Goal: Task Accomplishment & Management: Complete application form

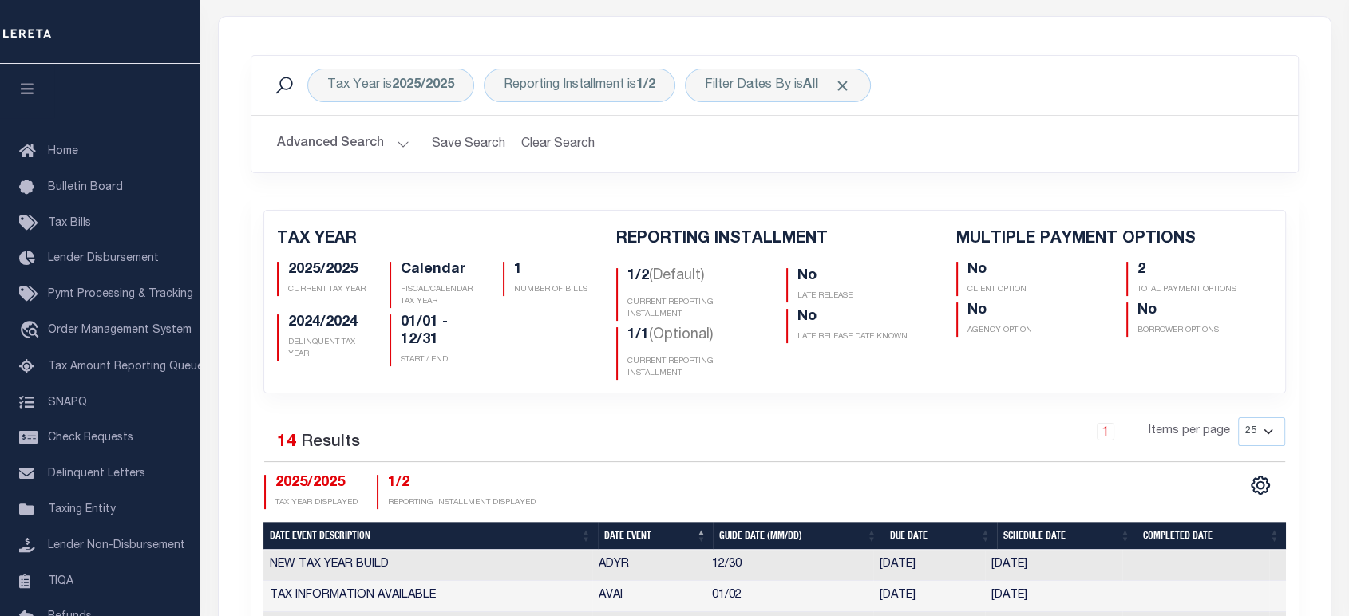
scroll to position [266, 0]
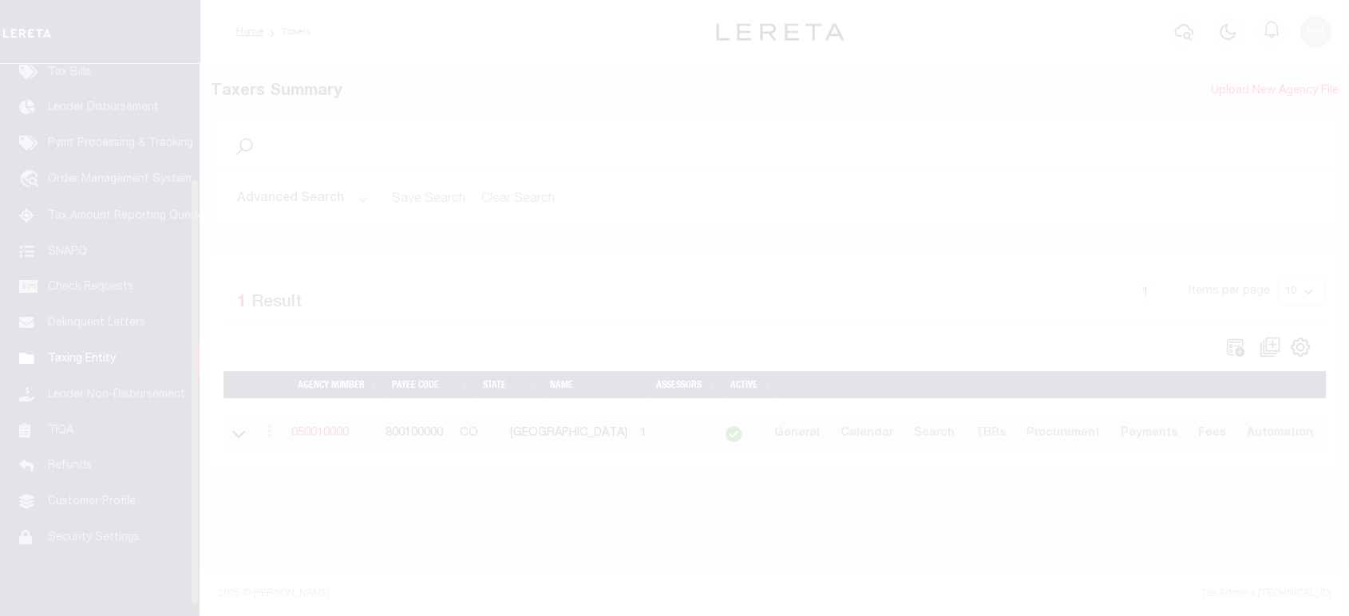
scroll to position [162, 0]
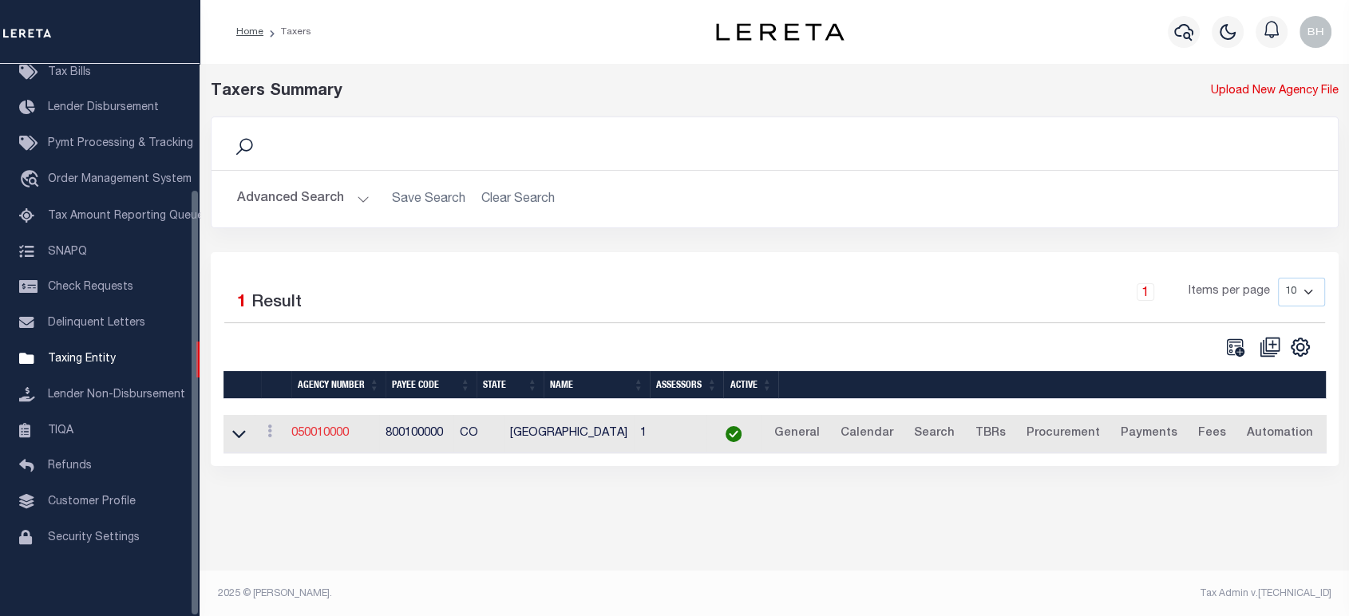
click at [339, 428] on link "050010000" at bounding box center [319, 433] width 57 height 11
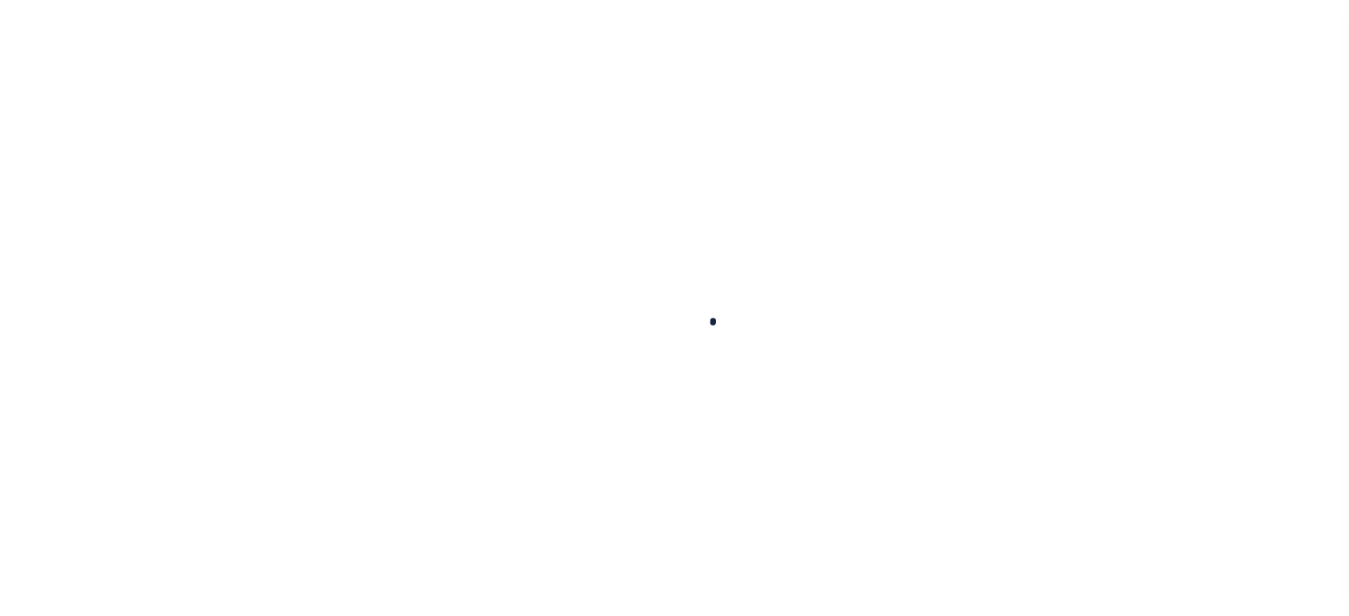
select select
checkbox input "false"
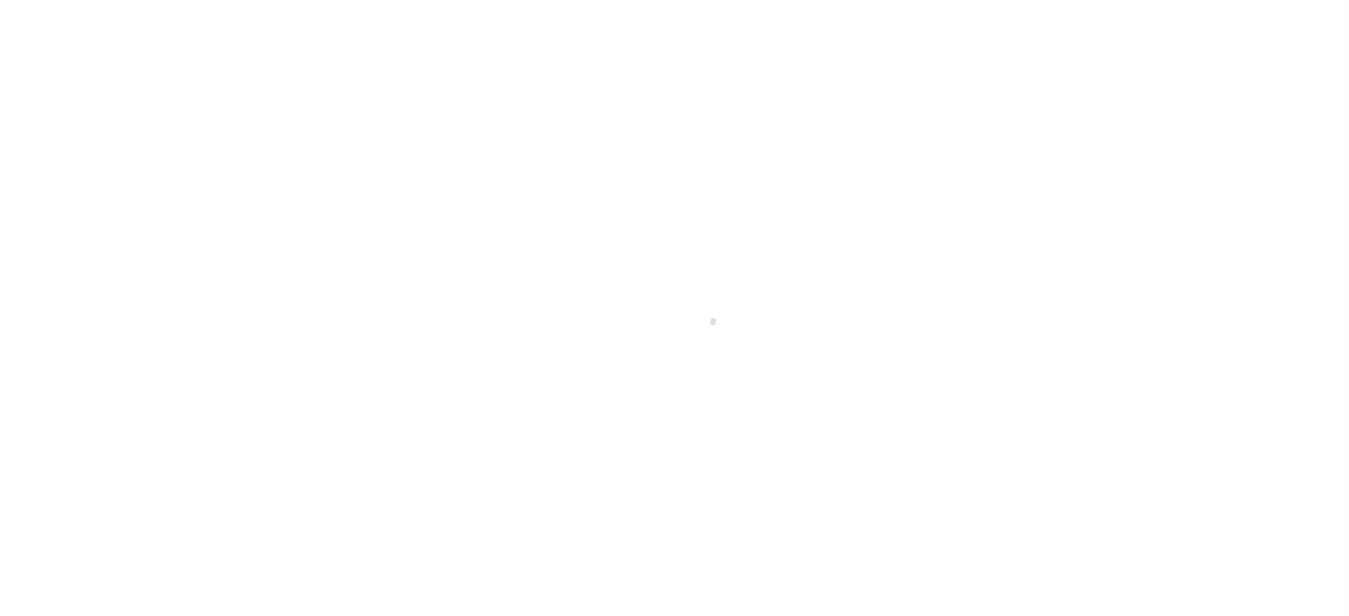
checkbox input "false"
type input "800100000"
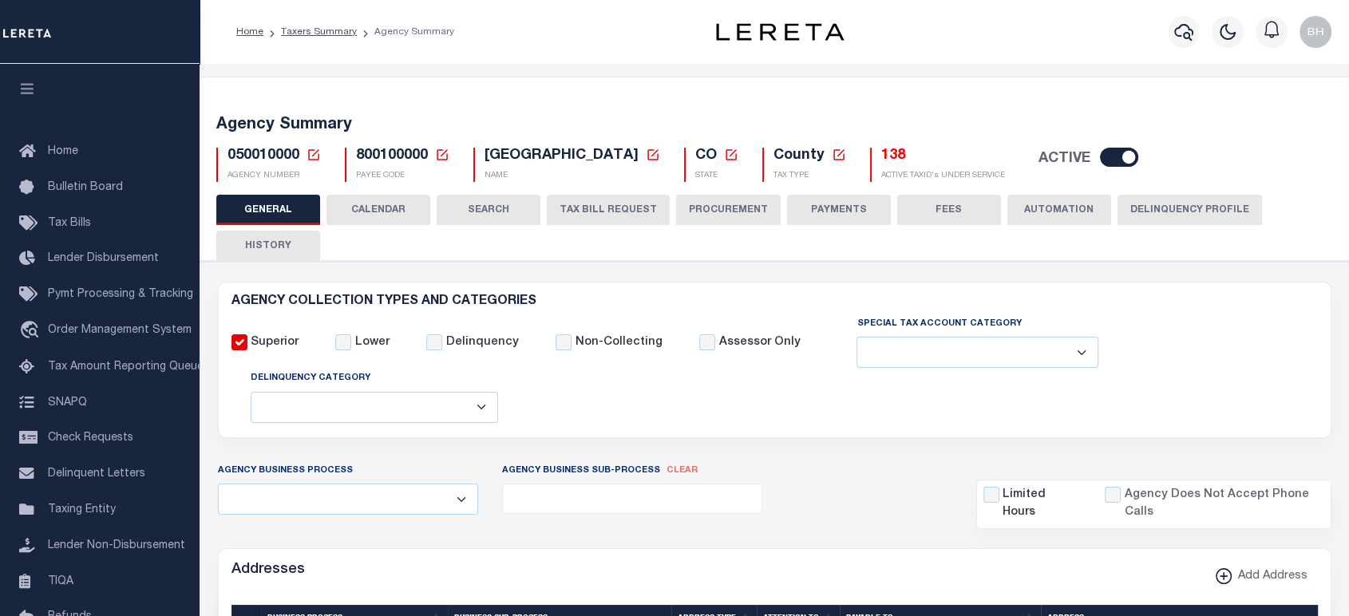
click at [568, 211] on button "TAX BILL REQUEST" at bounding box center [608, 210] width 123 height 30
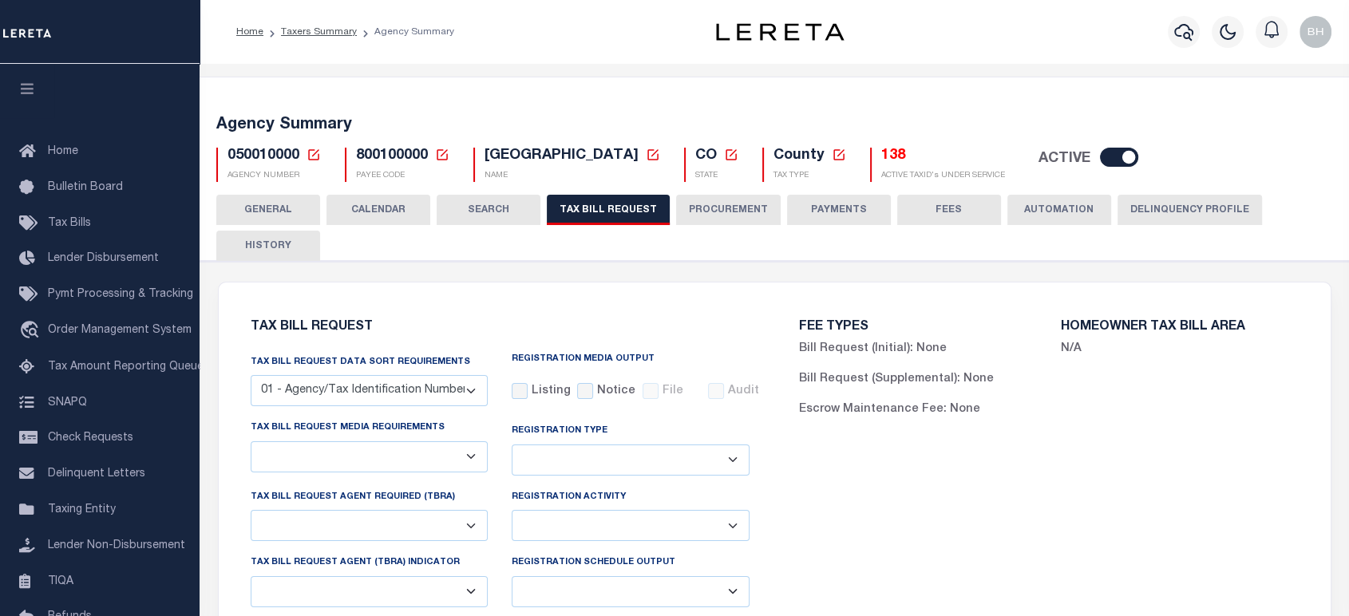
select select "27"
checkbox input "false"
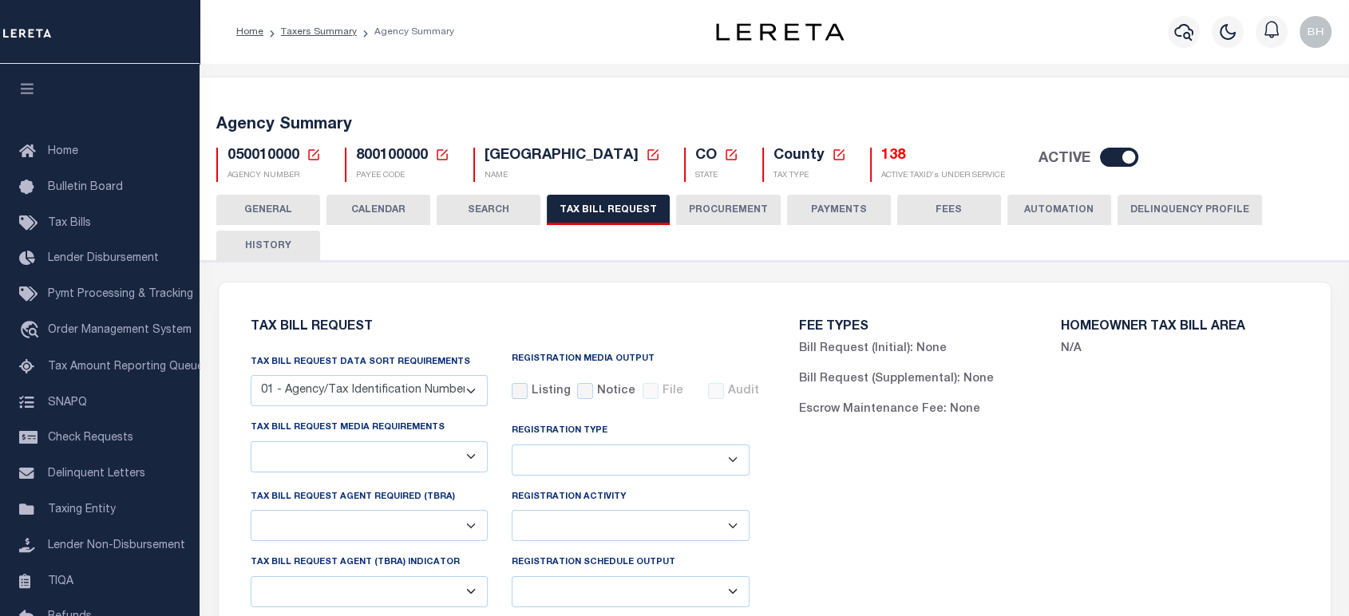
select select "22"
select select "false"
select select
select select "7803021001"
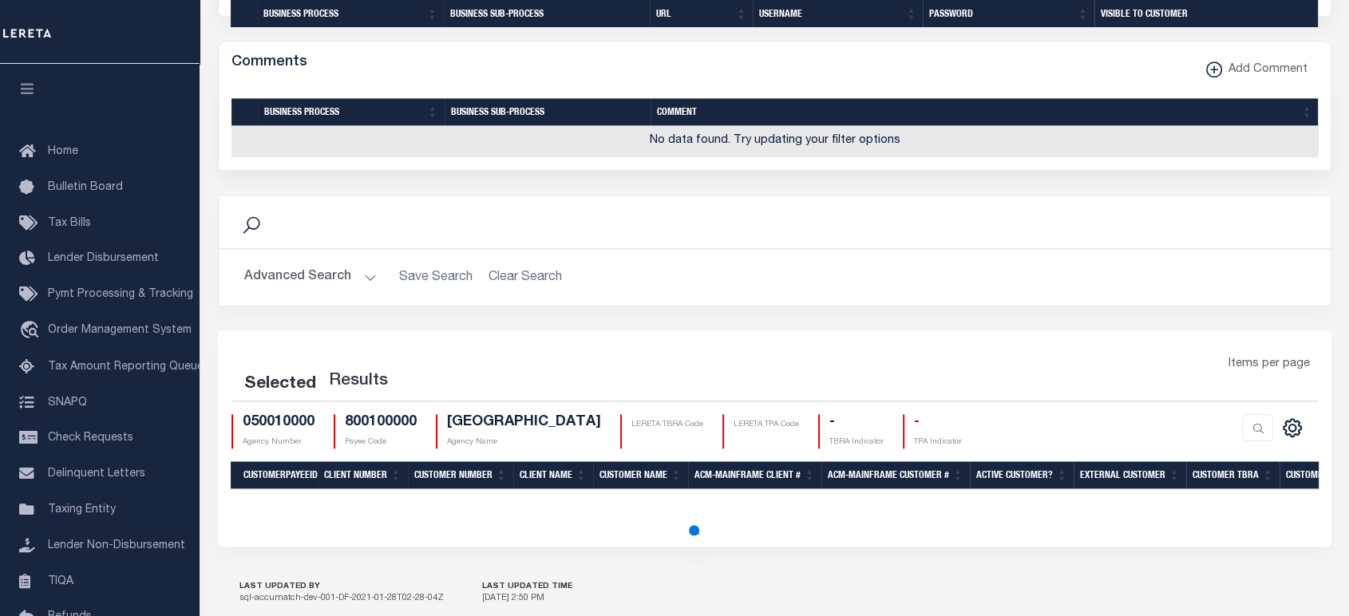
scroll to position [1685, 0]
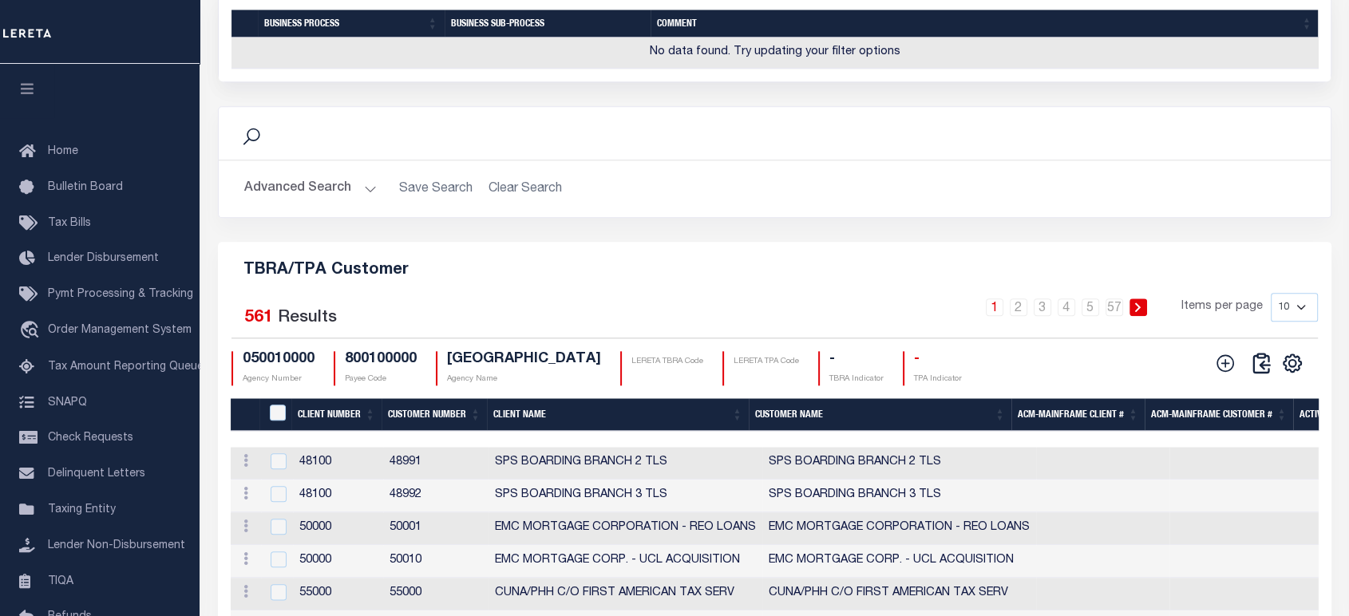
click at [336, 204] on button "Advanced Search" at bounding box center [310, 188] width 133 height 31
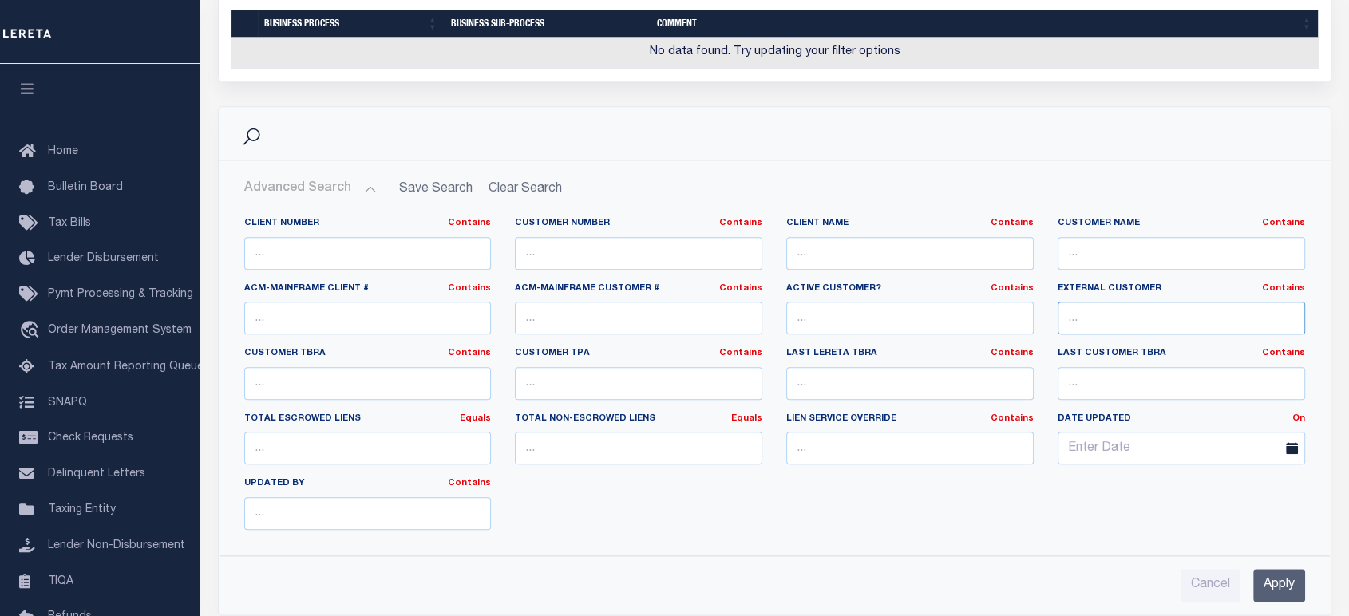
click at [1112, 335] on input "text" at bounding box center [1182, 318] width 248 height 33
type input "No"
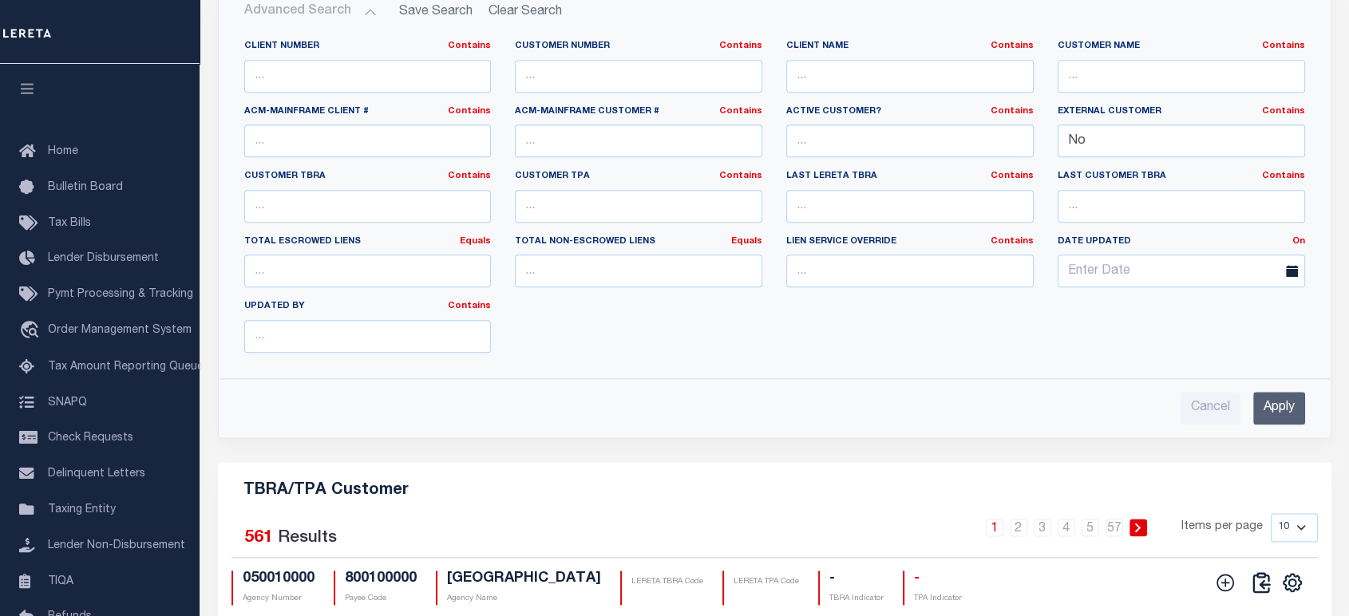
drag, startPoint x: 1285, startPoint y: 439, endPoint x: 1067, endPoint y: 426, distance: 219.1
click at [1285, 425] on input "Apply" at bounding box center [1280, 408] width 52 height 33
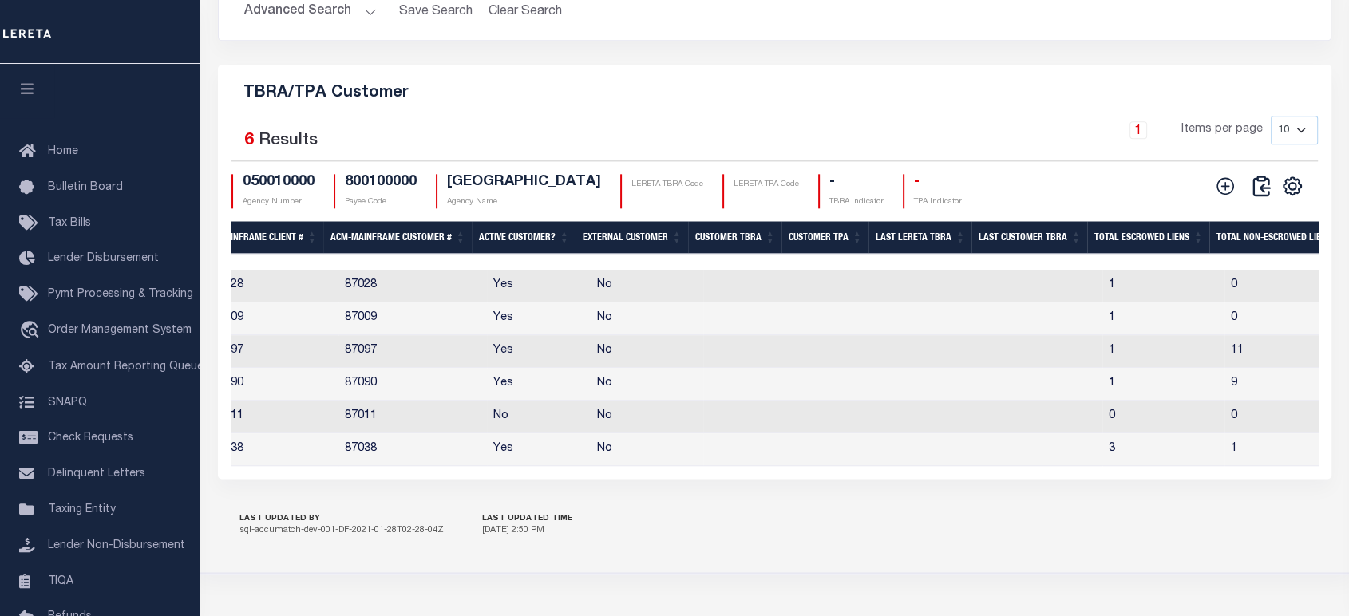
scroll to position [0, 0]
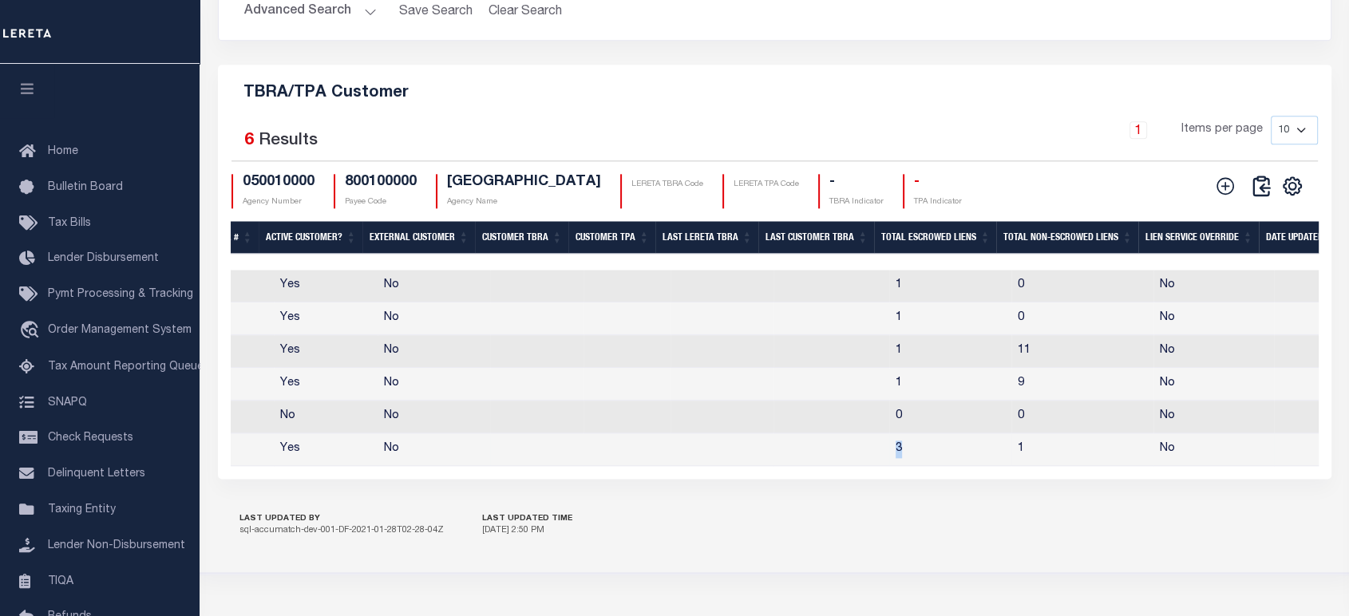
drag, startPoint x: 885, startPoint y: 476, endPoint x: 896, endPoint y: 476, distance: 10.4
click at [896, 466] on td "3" at bounding box center [950, 450] width 122 height 33
checkbox input "true"
